Goal: Navigation & Orientation: Find specific page/section

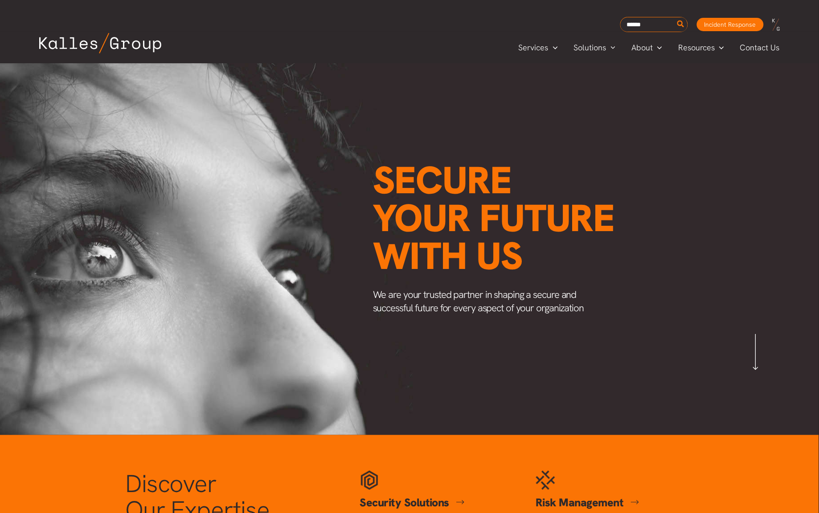
scroll to position [0, 1061]
click at [703, 46] on span "Resources" at bounding box center [696, 47] width 37 height 13
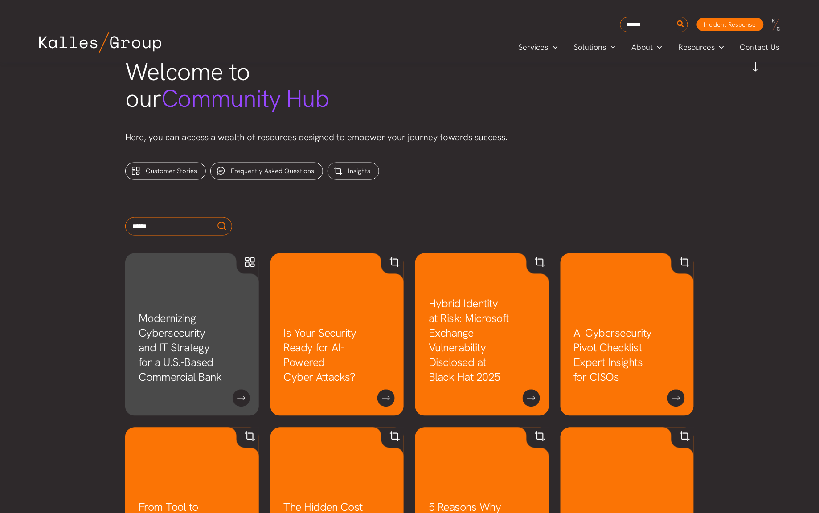
scroll to position [369, 0]
